Goal: Task Accomplishment & Management: Manage account settings

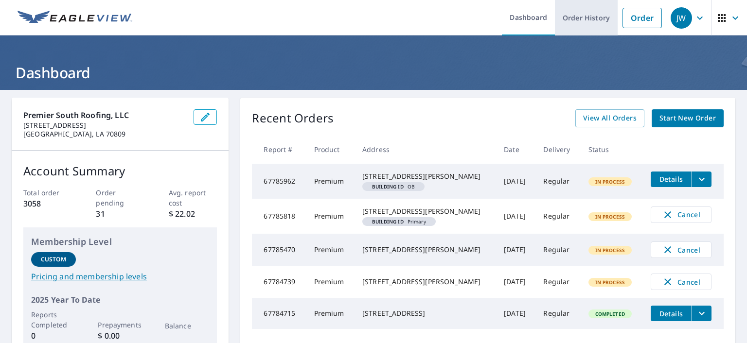
click at [570, 20] on link "Order History" at bounding box center [586, 17] width 63 height 35
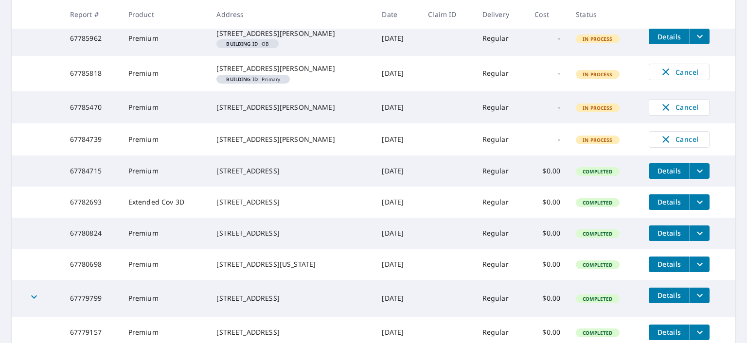
scroll to position [315, 0]
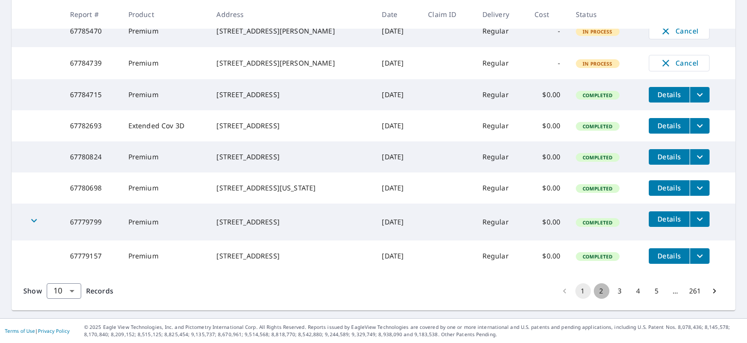
click at [594, 290] on button "2" at bounding box center [602, 291] width 16 height 16
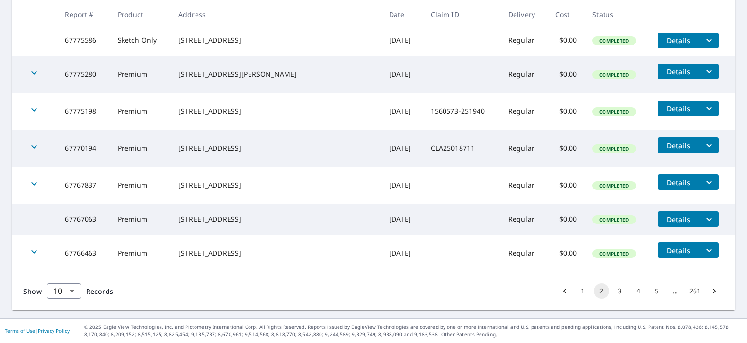
scroll to position [309, 0]
click at [613, 292] on button "3" at bounding box center [620, 291] width 16 height 16
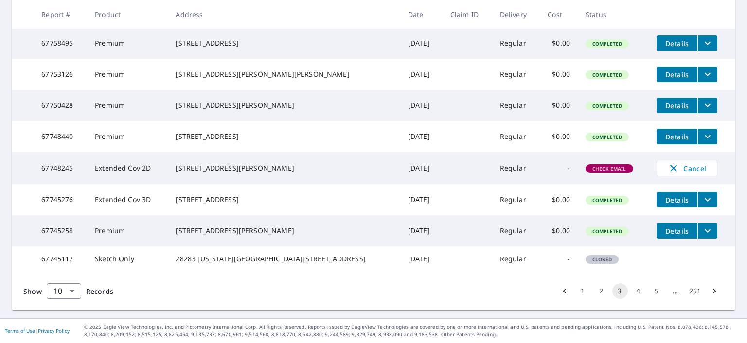
scroll to position [294, 0]
click at [631, 292] on button "4" at bounding box center [639, 291] width 16 height 16
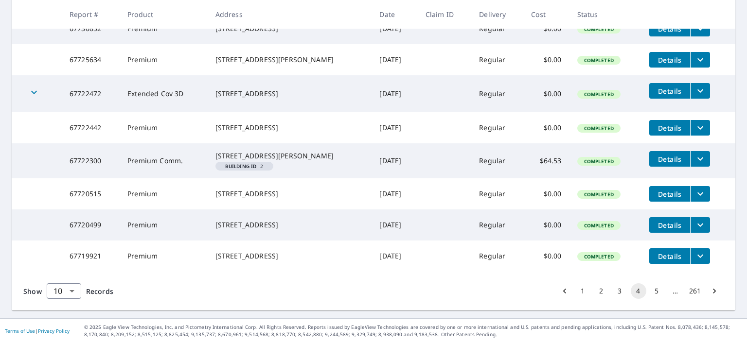
scroll to position [307, 0]
click at [612, 292] on button "3" at bounding box center [620, 291] width 16 height 16
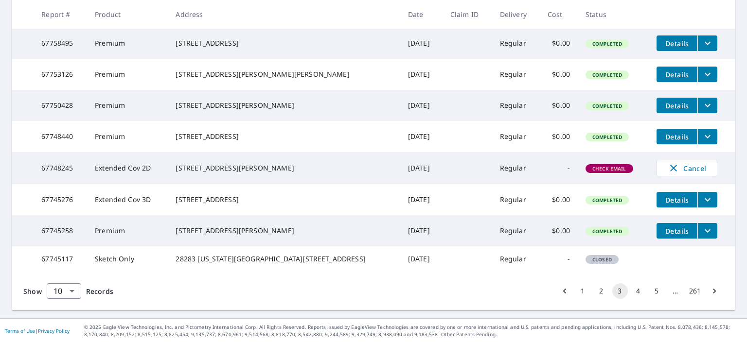
scroll to position [294, 0]
click at [594, 290] on button "2" at bounding box center [602, 291] width 16 height 16
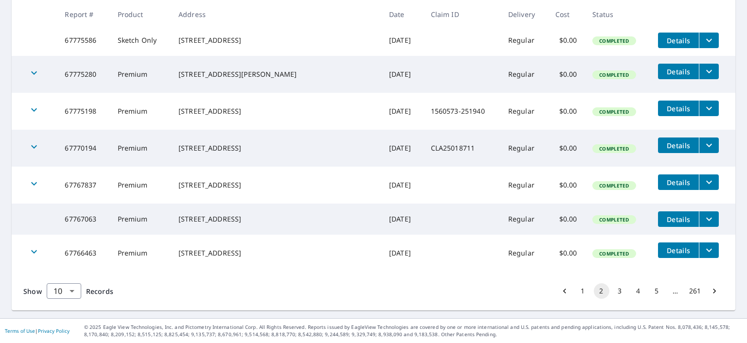
scroll to position [309, 0]
click at [575, 291] on button "1" at bounding box center [583, 291] width 16 height 16
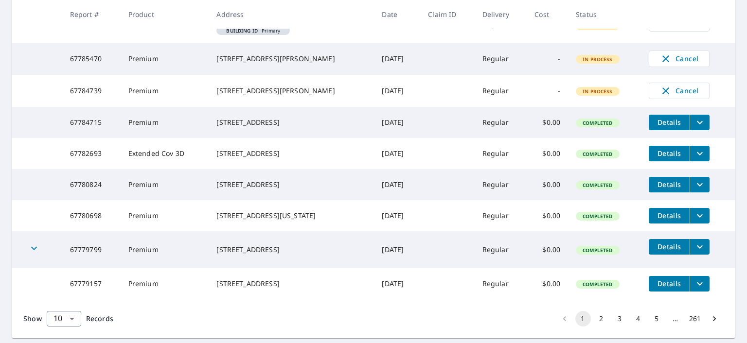
scroll to position [315, 0]
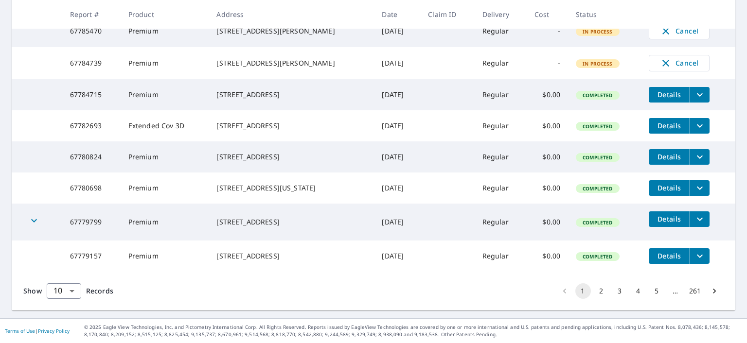
click at [614, 294] on button "3" at bounding box center [620, 291] width 16 height 16
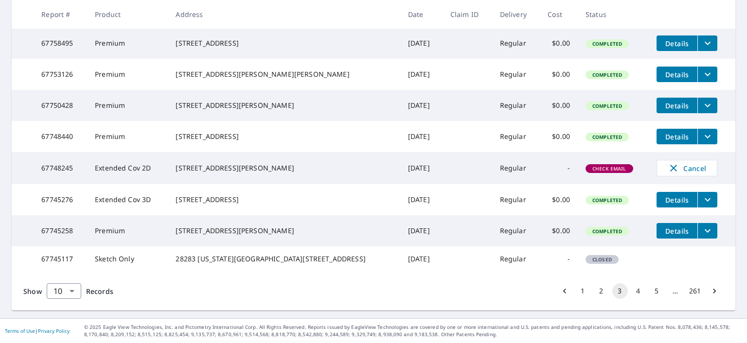
scroll to position [294, 0]
click at [594, 291] on button "2" at bounding box center [602, 291] width 16 height 16
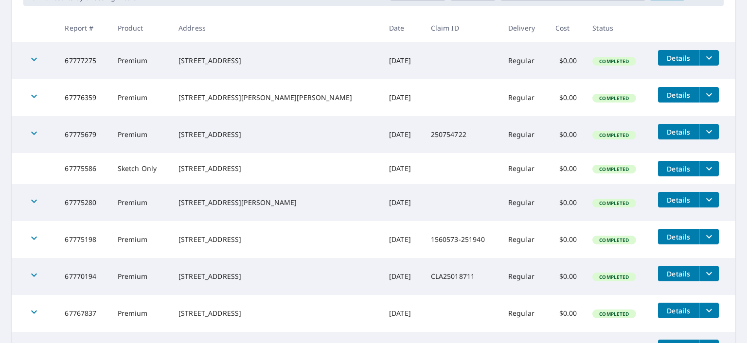
scroll to position [309, 0]
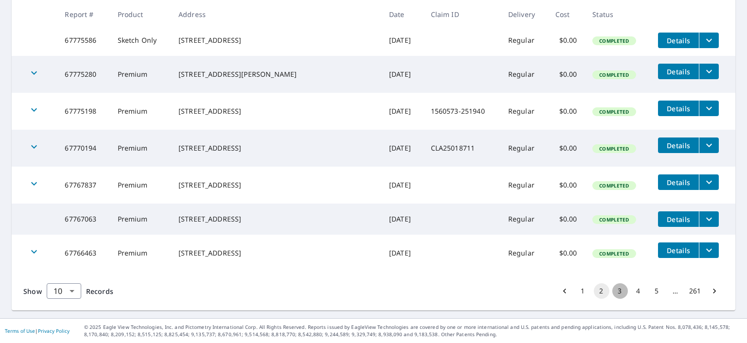
click at [612, 292] on button "3" at bounding box center [620, 291] width 16 height 16
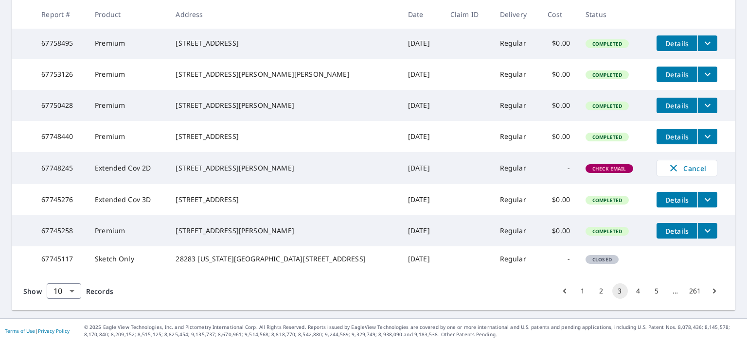
scroll to position [294, 0]
click at [594, 290] on button "2" at bounding box center [602, 291] width 16 height 16
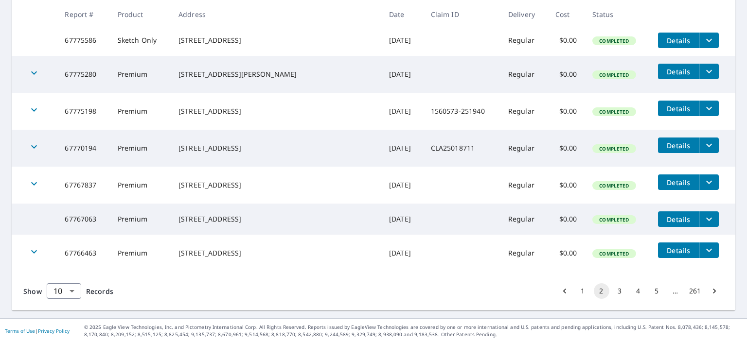
scroll to position [309, 0]
click at [575, 292] on button "1" at bounding box center [583, 291] width 16 height 16
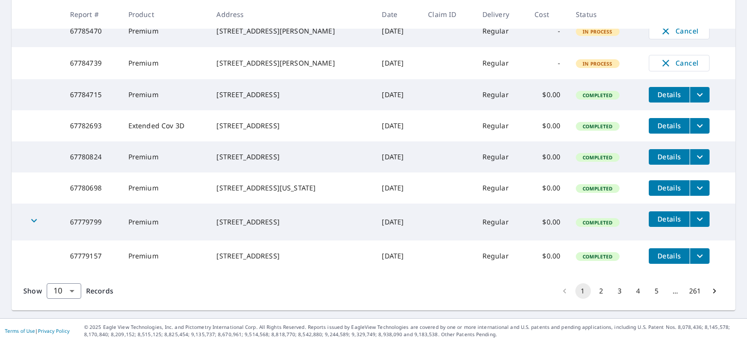
scroll to position [315, 0]
